Goal: Task Accomplishment & Management: Complete application form

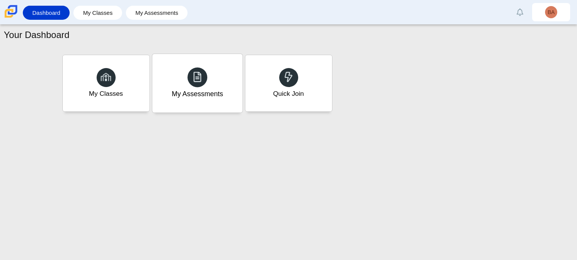
click at [197, 103] on div "My Assessments" at bounding box center [197, 83] width 90 height 59
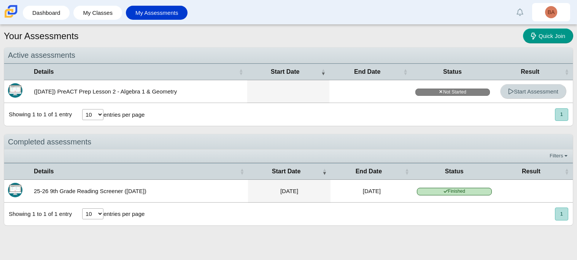
click at [526, 92] on span "Start Assessment" at bounding box center [533, 91] width 50 height 6
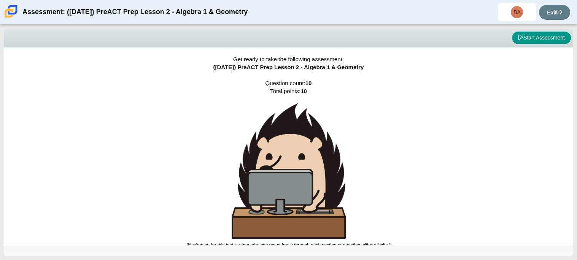
scroll to position [3, 0]
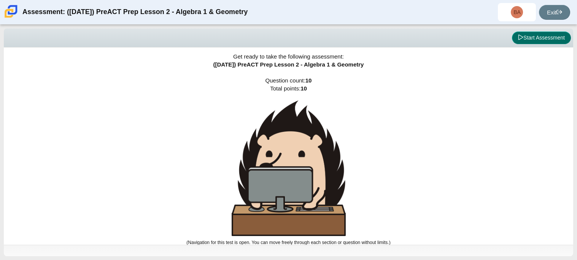
click at [522, 40] on button "Start Assessment" at bounding box center [541, 38] width 59 height 13
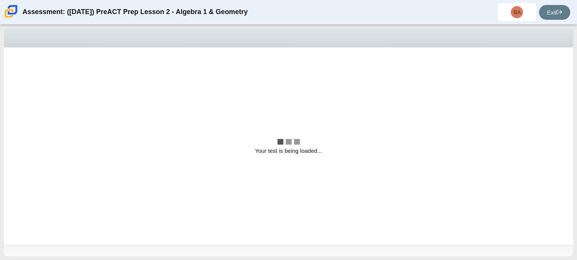
scroll to position [0, 0]
select select "bbf5d072-3e0b-44c4-9a12-6e7c9033f65b"
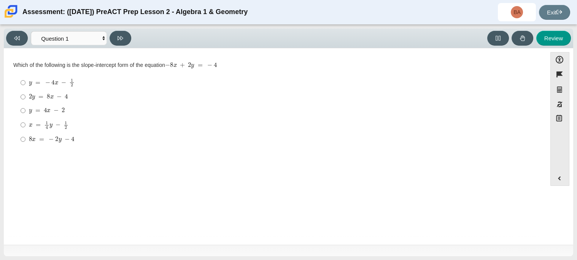
click at [70, 114] on div "y = 4 x − 2" at bounding box center [281, 111] width 505 height 8
click at [25, 114] on input "y = 4 x − 2 y = 4 x − 2" at bounding box center [23, 111] width 5 height 14
radio input "true"
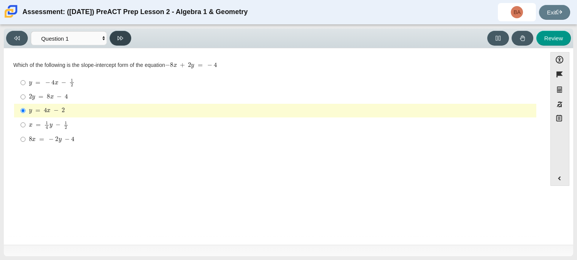
click at [128, 38] on button at bounding box center [121, 38] width 22 height 15
select select "ed62e223-81bd-4cbf-ab48-ab975844bd1f"
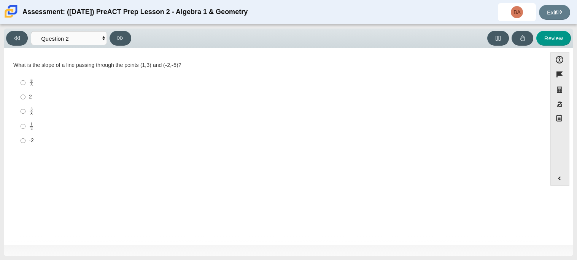
click at [43, 127] on div "1 2" at bounding box center [281, 126] width 505 height 8
click at [25, 127] on input "1 2 1 half" at bounding box center [23, 126] width 5 height 15
radio input "true"
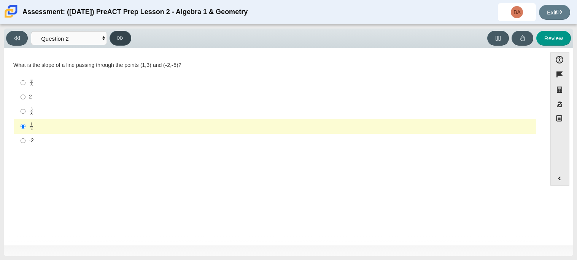
click at [123, 45] on button at bounding box center [121, 38] width 22 height 15
select select "97f4f5fa-a52e-4fed-af51-565bfcdf47cb"
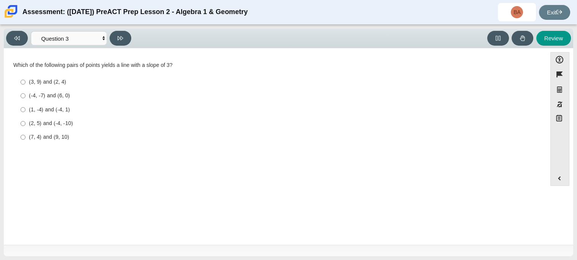
click at [68, 125] on div "(2, 5) and (-4, -10)" at bounding box center [281, 124] width 505 height 8
click at [25, 125] on input "(2, 5) and (-4, -10) (2, 5) and (-4, -10)" at bounding box center [23, 124] width 5 height 14
radio input "true"
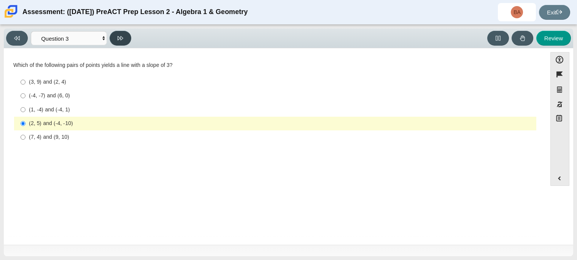
click at [126, 31] on button at bounding box center [121, 38] width 22 height 15
select select "89427bb7-e313-4f00-988f-8b8255897029"
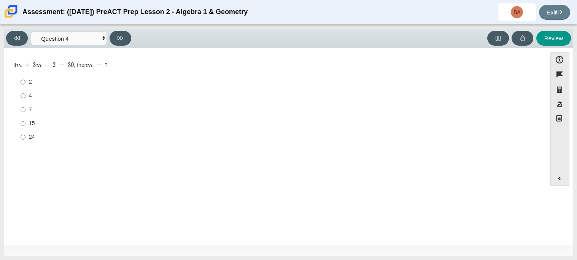
click at [62, 119] on label "15 15" at bounding box center [275, 124] width 521 height 14
click at [25, 119] on input "15 15" at bounding box center [23, 124] width 5 height 14
radio input "true"
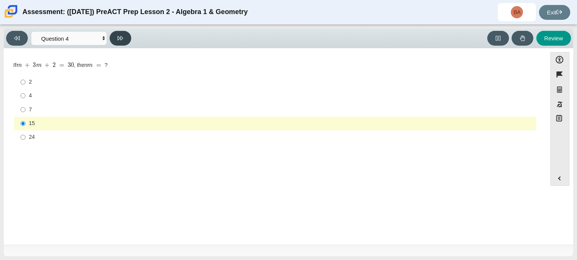
click at [118, 40] on icon at bounding box center [121, 38] width 6 height 6
select select "489dcffd-4e6a-49cf-a9d6-ad1d4a911a4e"
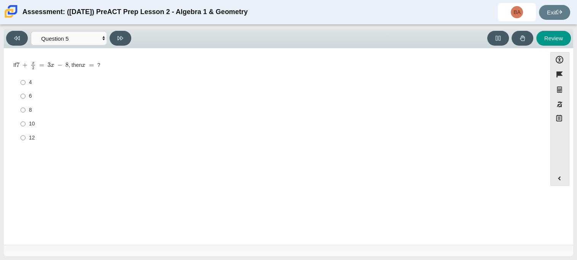
click at [35, 128] on label "10 10" at bounding box center [275, 124] width 521 height 14
click at [25, 128] on input "10 10" at bounding box center [23, 124] width 5 height 14
radio input "true"
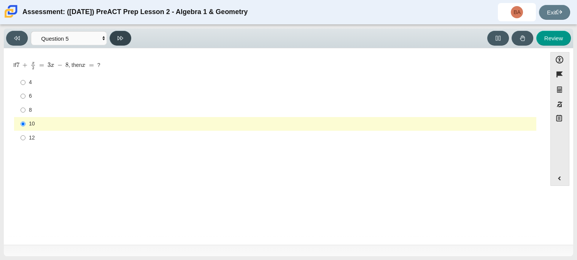
click at [118, 37] on icon at bounding box center [121, 38] width 6 height 4
select select "210571de-36a6-4d8e-a361-ceff8ef801dc"
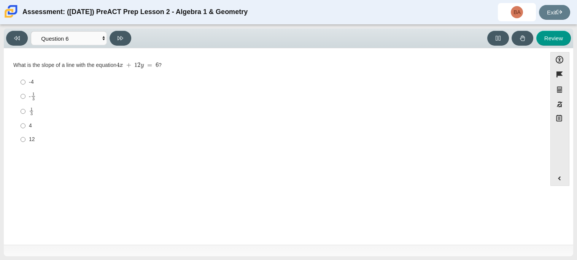
click at [57, 96] on div "- 1 3" at bounding box center [281, 96] width 505 height 9
click at [25, 96] on input "- 1 3 -1 third" at bounding box center [23, 96] width 5 height 15
radio input "true"
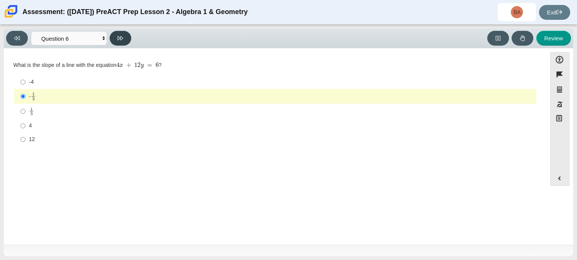
click at [126, 37] on button at bounding box center [121, 38] width 22 height 15
select select "ec95ace6-bebc-42b8-9428-40567494d4da"
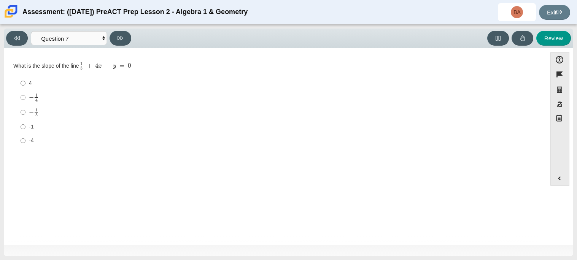
click at [40, 140] on div "-4" at bounding box center [281, 141] width 505 height 8
click at [25, 140] on input "-4 -4" at bounding box center [23, 141] width 5 height 14
radio input "true"
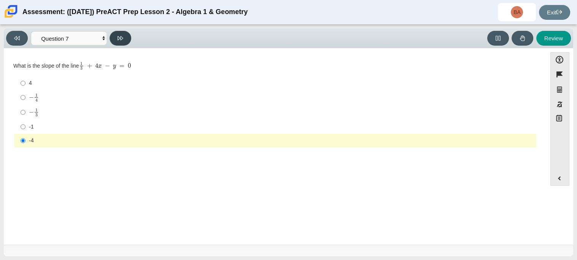
click at [122, 40] on icon at bounding box center [121, 38] width 6 height 6
select select "ce81fe10-bf29-4b5e-8bd7-4f47f2fed4d8"
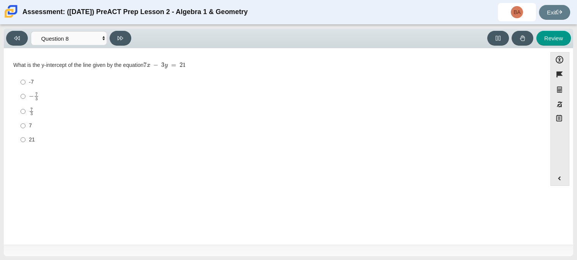
click at [32, 110] on mjx-c "Assessment items" at bounding box center [31, 109] width 2 height 3
click at [25, 110] on input "7 3 7 thirds" at bounding box center [23, 111] width 5 height 15
radio input "true"
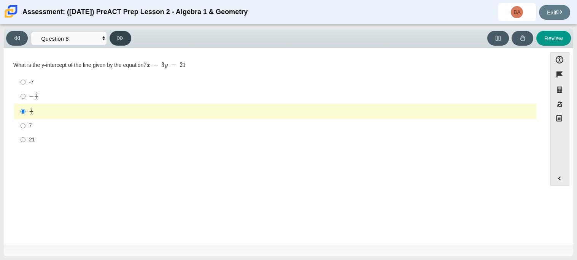
click at [121, 39] on icon at bounding box center [121, 38] width 6 height 4
select select "14773eaf-2ca1-47ae-afe7-a624a56f34b3"
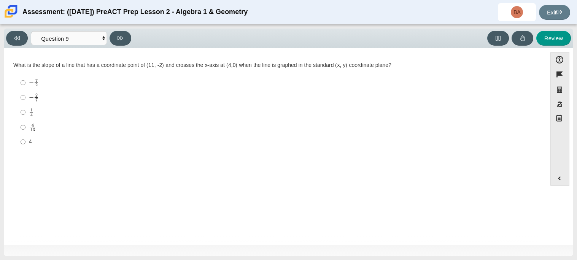
click at [78, 83] on div "− 7 2" at bounding box center [281, 82] width 505 height 8
click at [25, 83] on input "− 7 2 negative 7 halves" at bounding box center [23, 82] width 5 height 15
radio input "true"
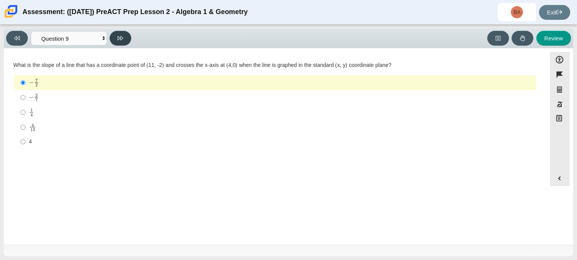
click at [120, 40] on icon at bounding box center [121, 38] width 6 height 6
select select "96b71634-eacb-4f7e-8aef-411727d9bcba"
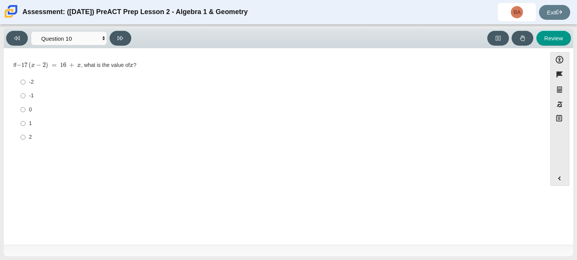
click at [56, 121] on div "1" at bounding box center [281, 124] width 505 height 8
click at [25, 121] on input "1 1" at bounding box center [23, 124] width 5 height 14
radio input "true"
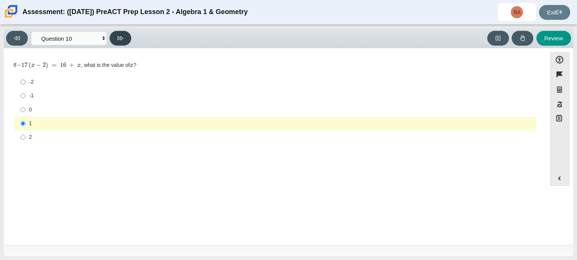
click at [119, 37] on icon at bounding box center [121, 38] width 6 height 6
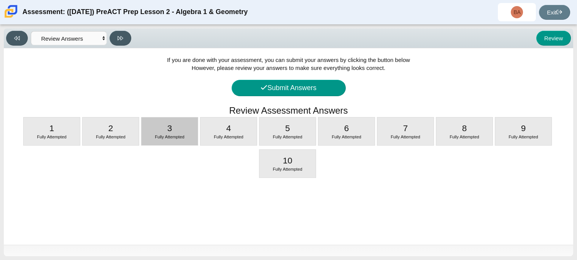
click at [160, 119] on div "3 Fully Attempted" at bounding box center [170, 132] width 56 height 28
select select "97f4f5fa-a52e-4fed-af51-565bfcdf47cb"
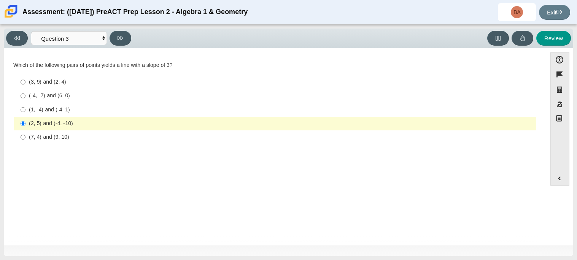
click at [91, 124] on div "(2, 5) and (-4, -10)" at bounding box center [281, 124] width 505 height 8
click at [25, 124] on input "(2, 5) and (-4, -10) (2, 5) and (-4, -10)" at bounding box center [23, 124] width 5 height 14
click at [208, 143] on label "(7, 4) and (9, 10) (7, 4) and (9, 10)" at bounding box center [275, 138] width 521 height 14
click at [25, 143] on input "(7, 4) and (9, 10) (7, 4) and (9, 10)" at bounding box center [23, 138] width 5 height 14
radio input "true"
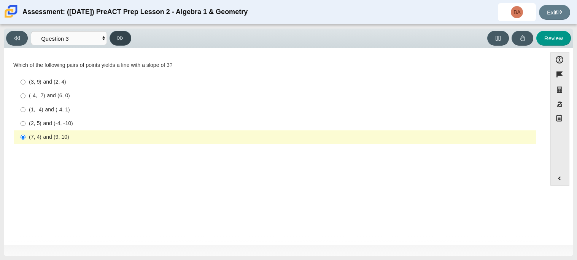
click at [118, 43] on button at bounding box center [121, 38] width 22 height 15
select select "89427bb7-e313-4f00-988f-8b8255897029"
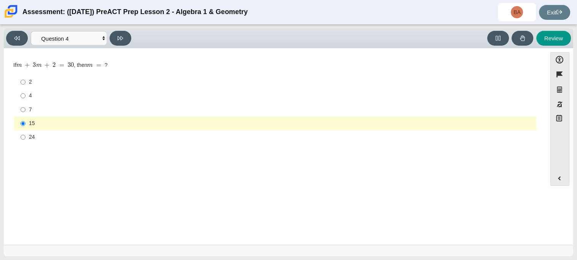
click at [50, 109] on div "7" at bounding box center [281, 110] width 505 height 8
click at [25, 109] on input "7 7" at bounding box center [23, 110] width 5 height 14
radio input "true"
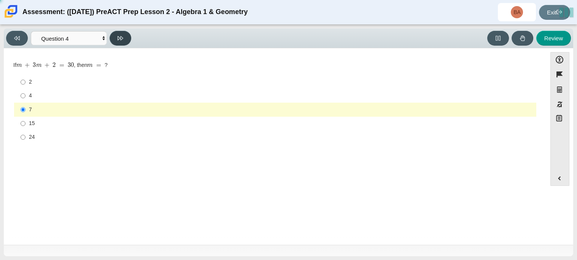
click at [118, 38] on icon at bounding box center [121, 38] width 6 height 6
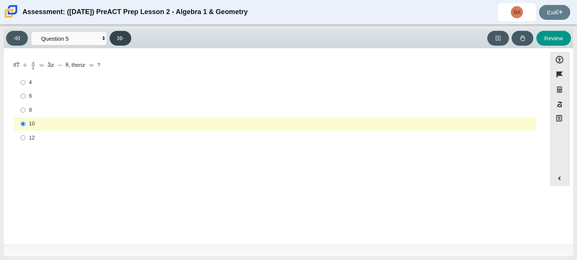
click at [119, 40] on icon at bounding box center [121, 38] width 6 height 6
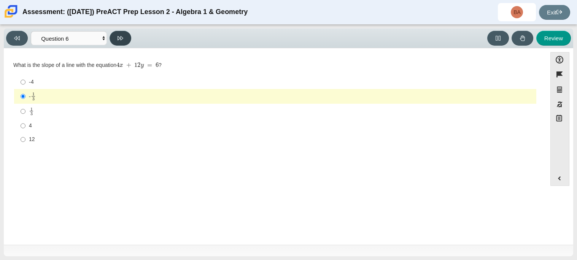
click at [119, 40] on icon at bounding box center [121, 38] width 6 height 6
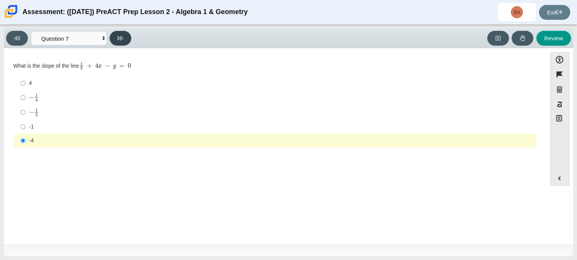
click at [118, 40] on icon at bounding box center [121, 38] width 6 height 6
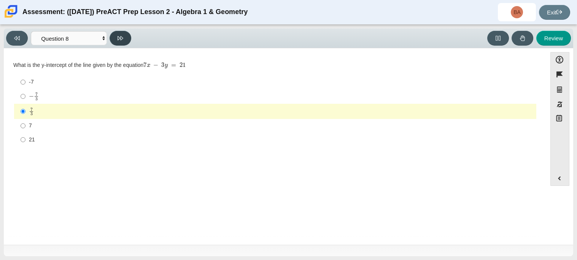
click at [127, 33] on button at bounding box center [121, 38] width 22 height 15
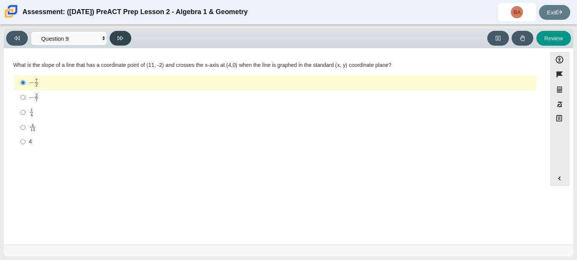
click at [126, 40] on button at bounding box center [121, 38] width 22 height 15
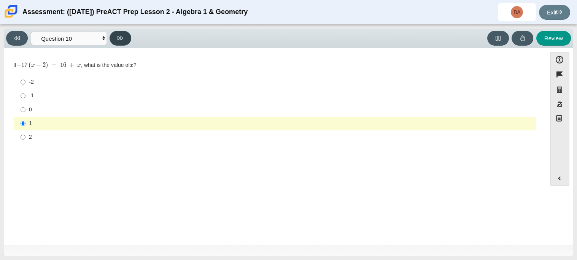
click at [123, 37] on icon at bounding box center [121, 38] width 6 height 4
select select "review"
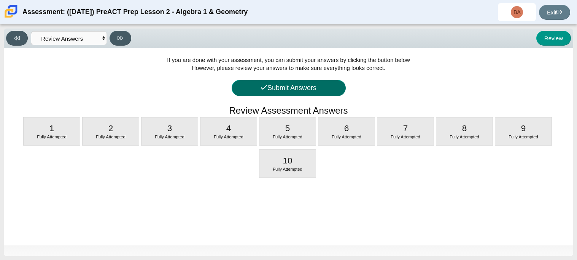
click at [281, 89] on button "Submit Answers" at bounding box center [289, 88] width 114 height 16
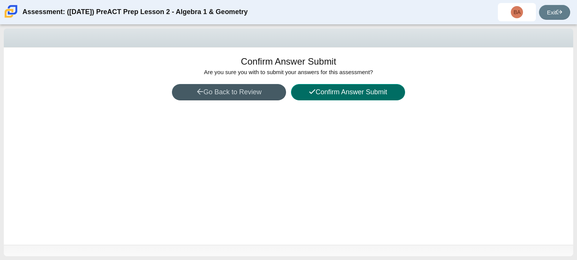
click at [380, 86] on button "Confirm Answer Submit" at bounding box center [348, 92] width 114 height 16
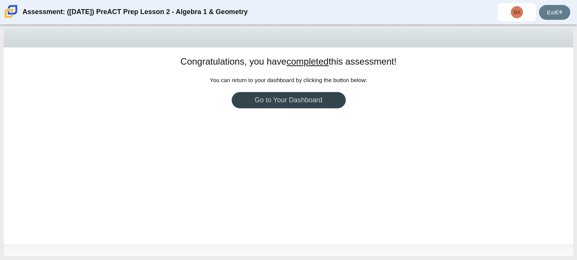
click at [328, 100] on link "Go to Your Dashboard" at bounding box center [289, 100] width 114 height 16
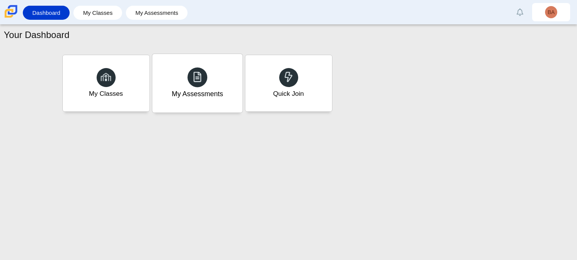
click at [179, 75] on div "My Assessments" at bounding box center [197, 83] width 90 height 59
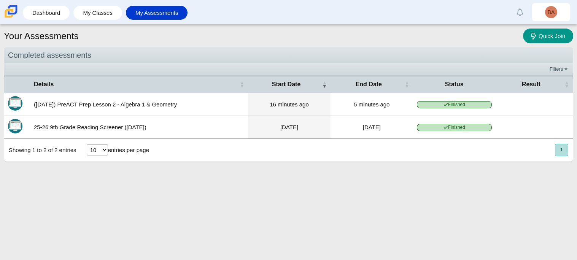
click at [444, 102] on icon at bounding box center [446, 104] width 5 height 5
click at [524, 104] on td at bounding box center [534, 104] width 77 height 23
click at [522, 96] on td at bounding box center [534, 104] width 77 height 23
click at [520, 89] on th "Result" at bounding box center [534, 84] width 77 height 17
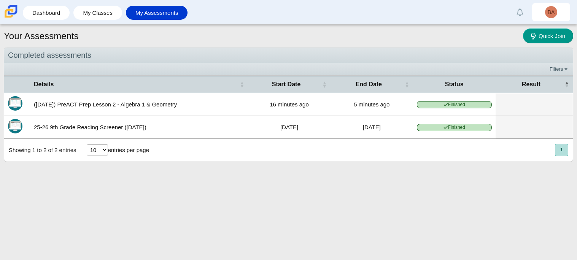
click at [519, 94] on td at bounding box center [534, 104] width 77 height 23
click at [518, 91] on th "Result" at bounding box center [534, 84] width 77 height 17
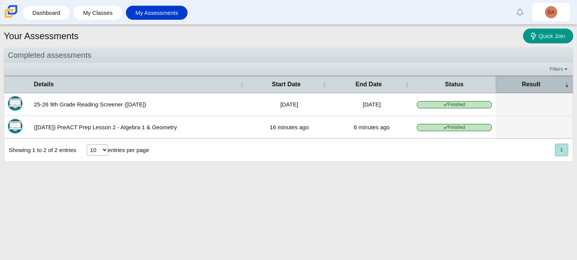
click at [517, 91] on th "Result" at bounding box center [534, 84] width 77 height 17
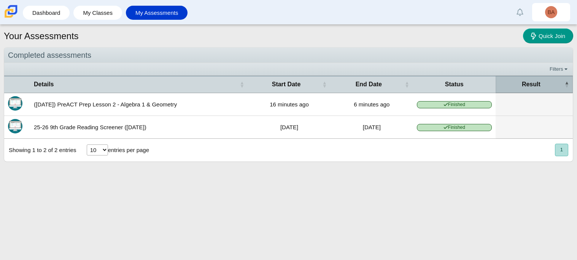
click at [517, 91] on th "Result" at bounding box center [534, 84] width 77 height 17
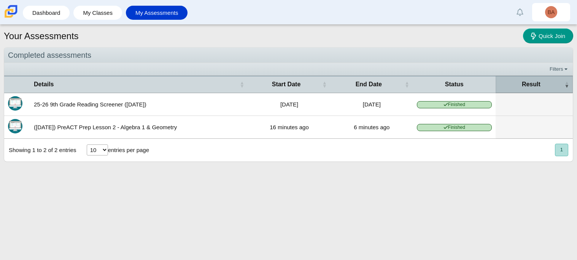
click at [517, 91] on th "Result" at bounding box center [534, 84] width 77 height 17
